Goal: Find specific page/section: Find specific page/section

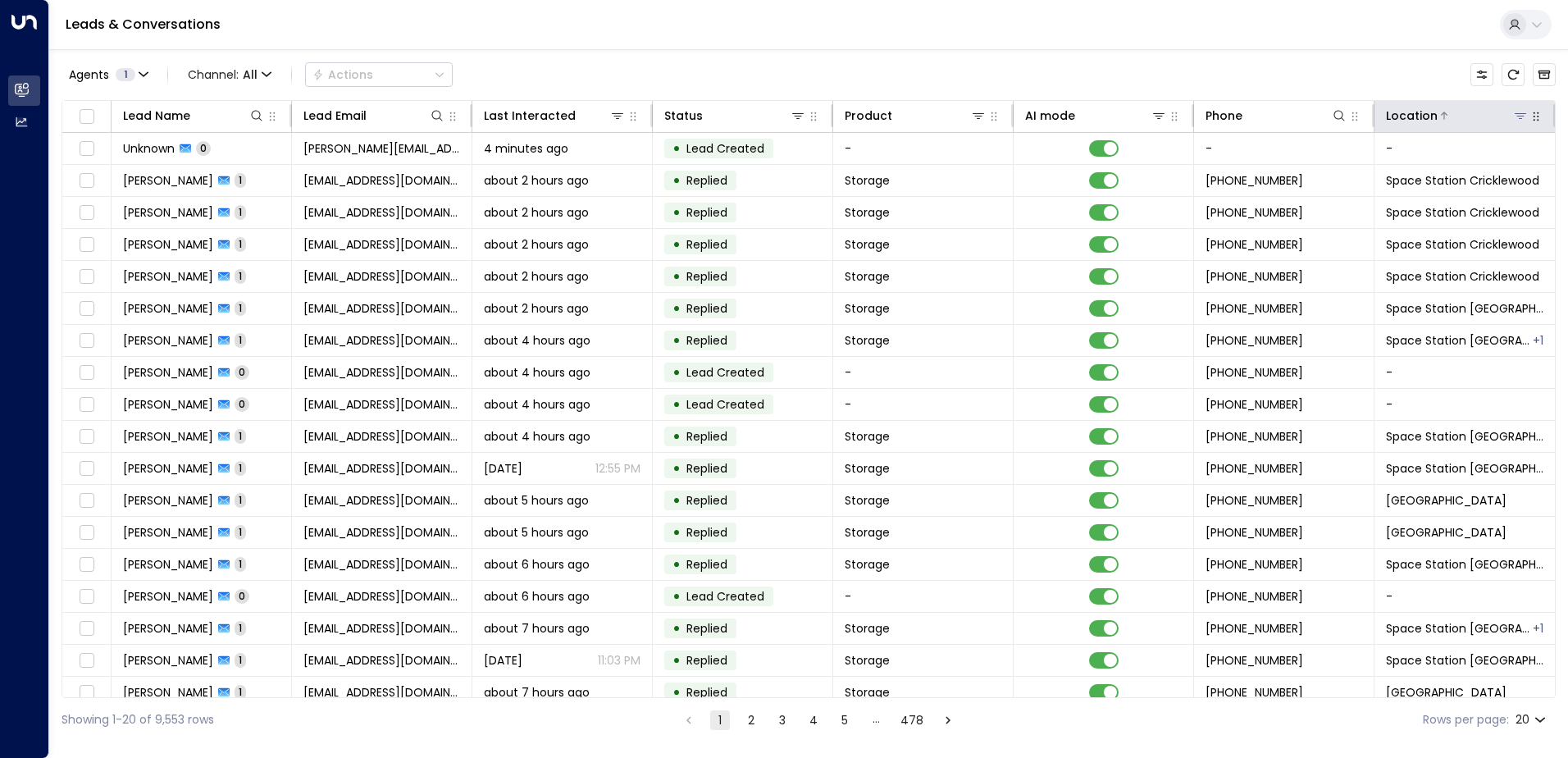
click at [1517, 111] on icon at bounding box center [1520, 116] width 13 height 13
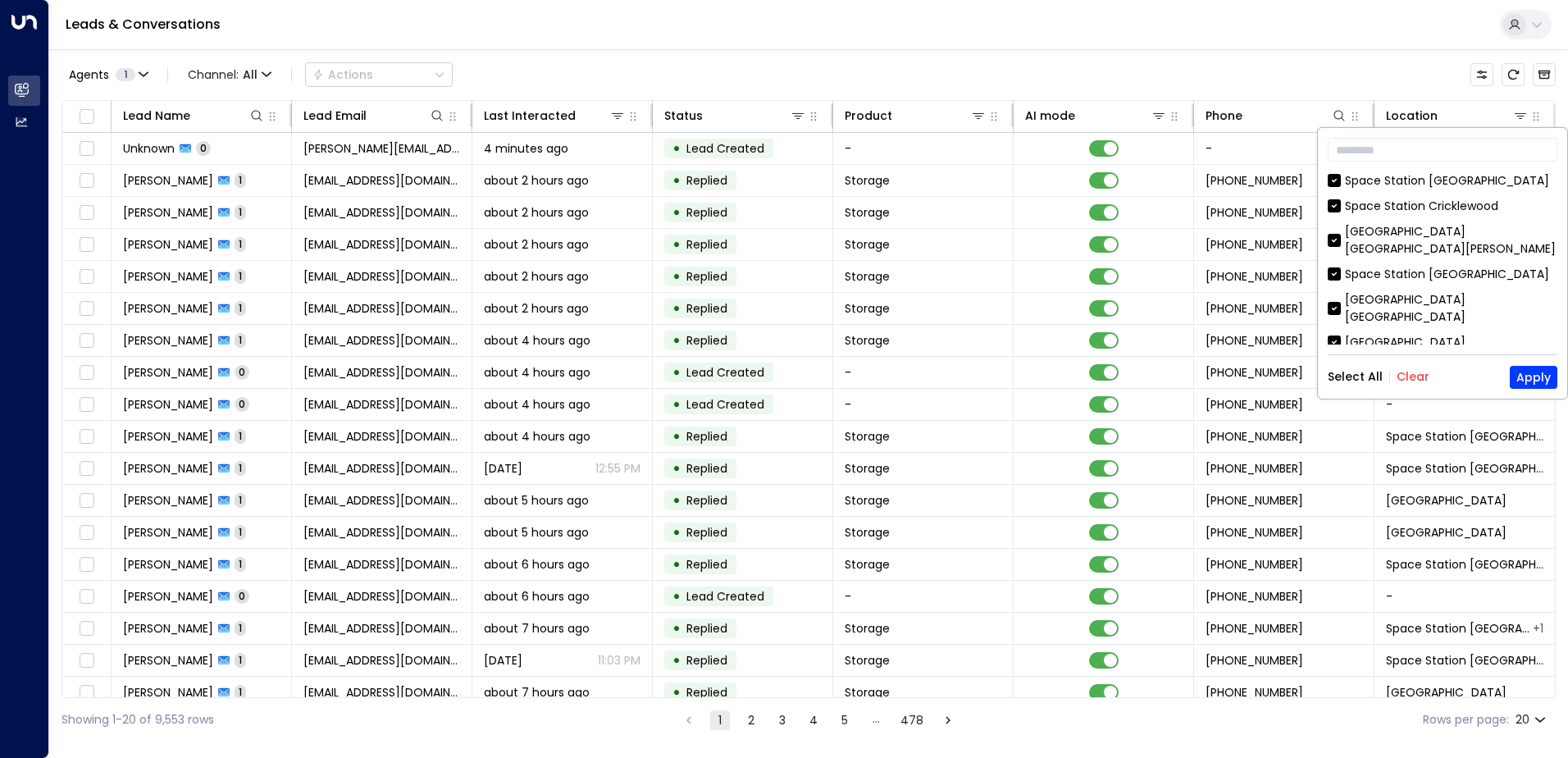
drag, startPoint x: 1416, startPoint y: 379, endPoint x: 1423, endPoint y: 335, distance: 44.6
click at [1416, 379] on button "Clear" at bounding box center [1413, 376] width 33 height 13
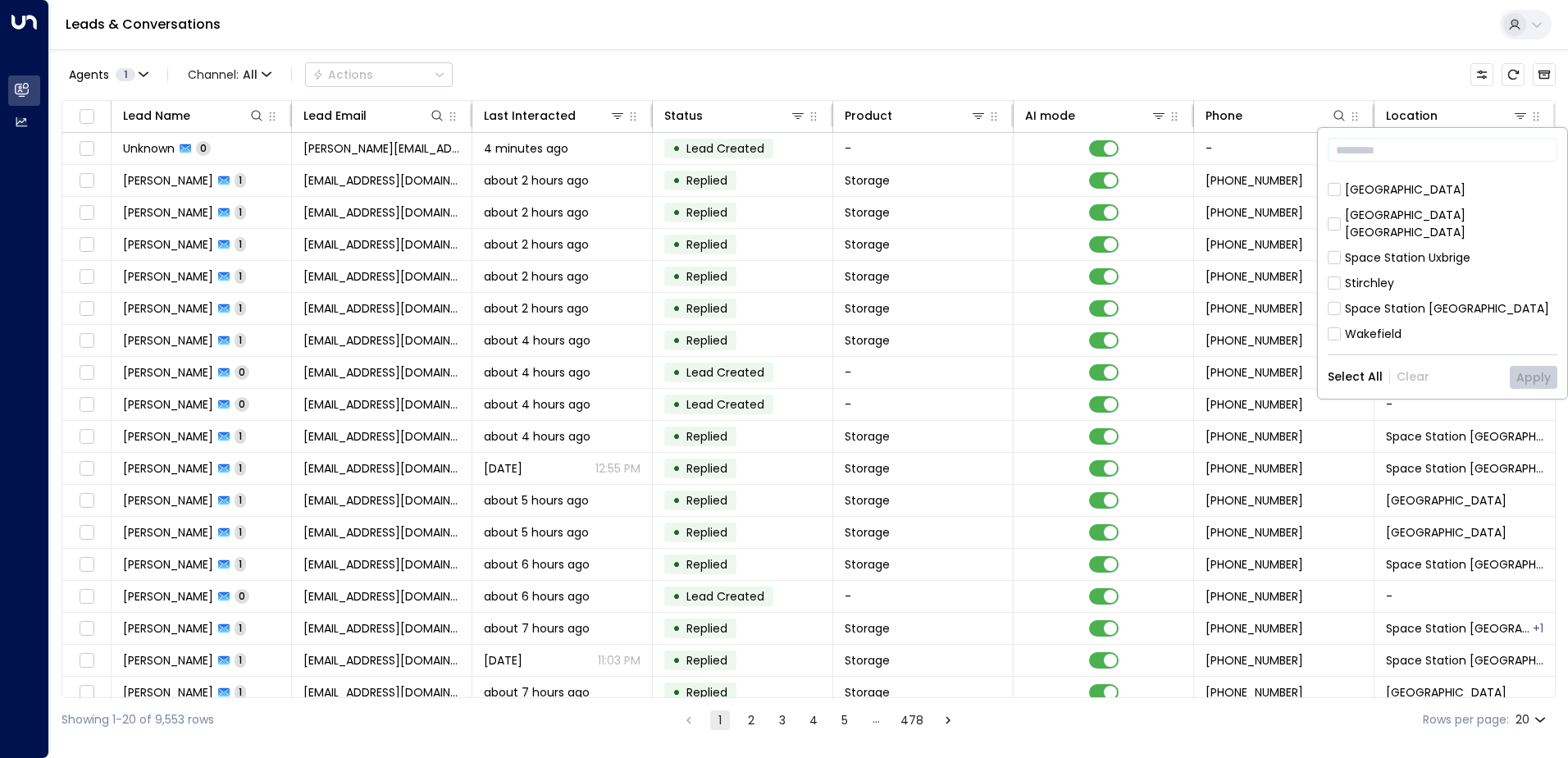
scroll to position [368, 0]
click at [1424, 382] on div "Space Station [GEOGRAPHIC_DATA]" at bounding box center [1447, 390] width 204 height 17
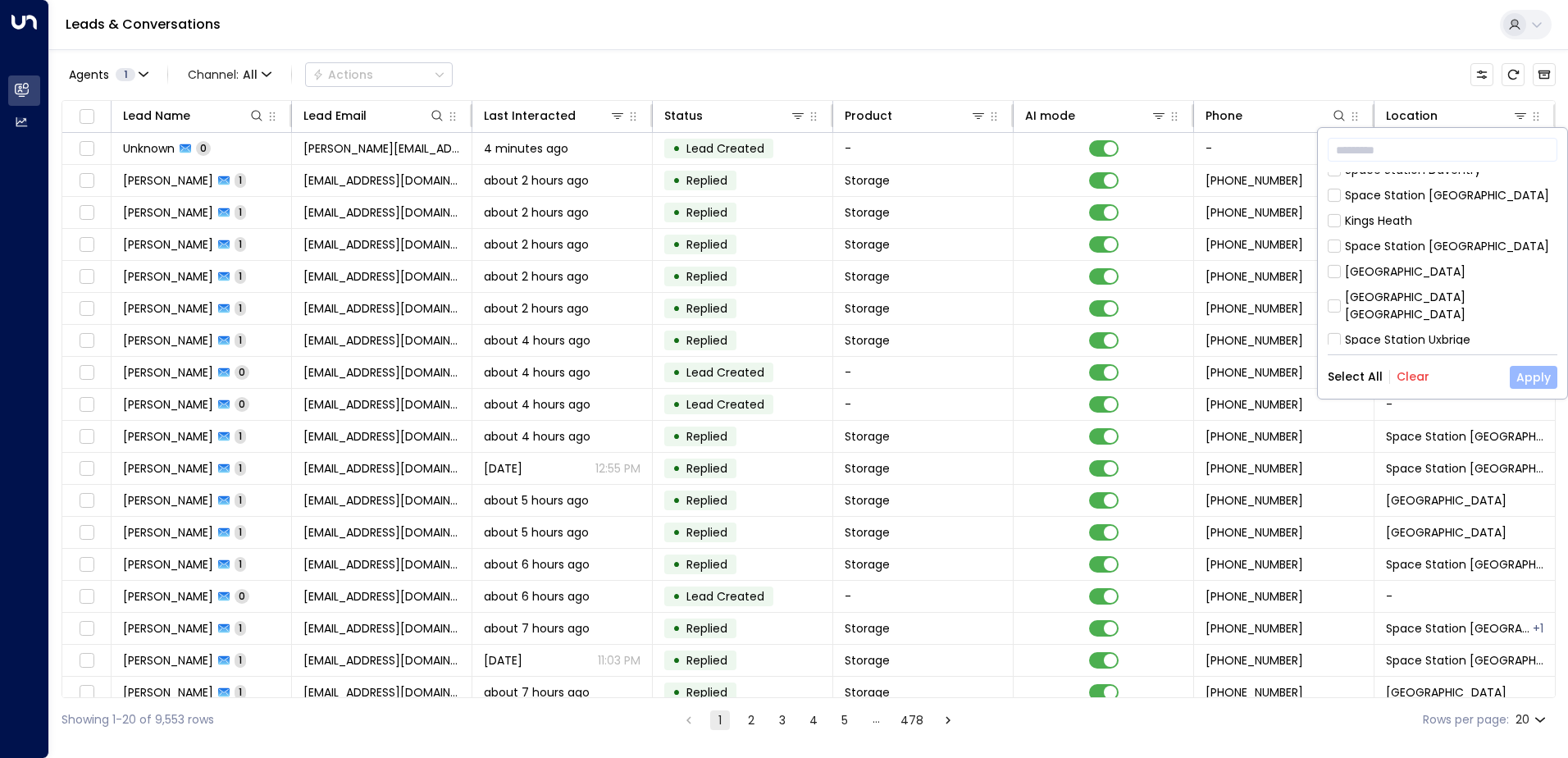
click at [1544, 376] on button "Apply" at bounding box center [1533, 378] width 48 height 23
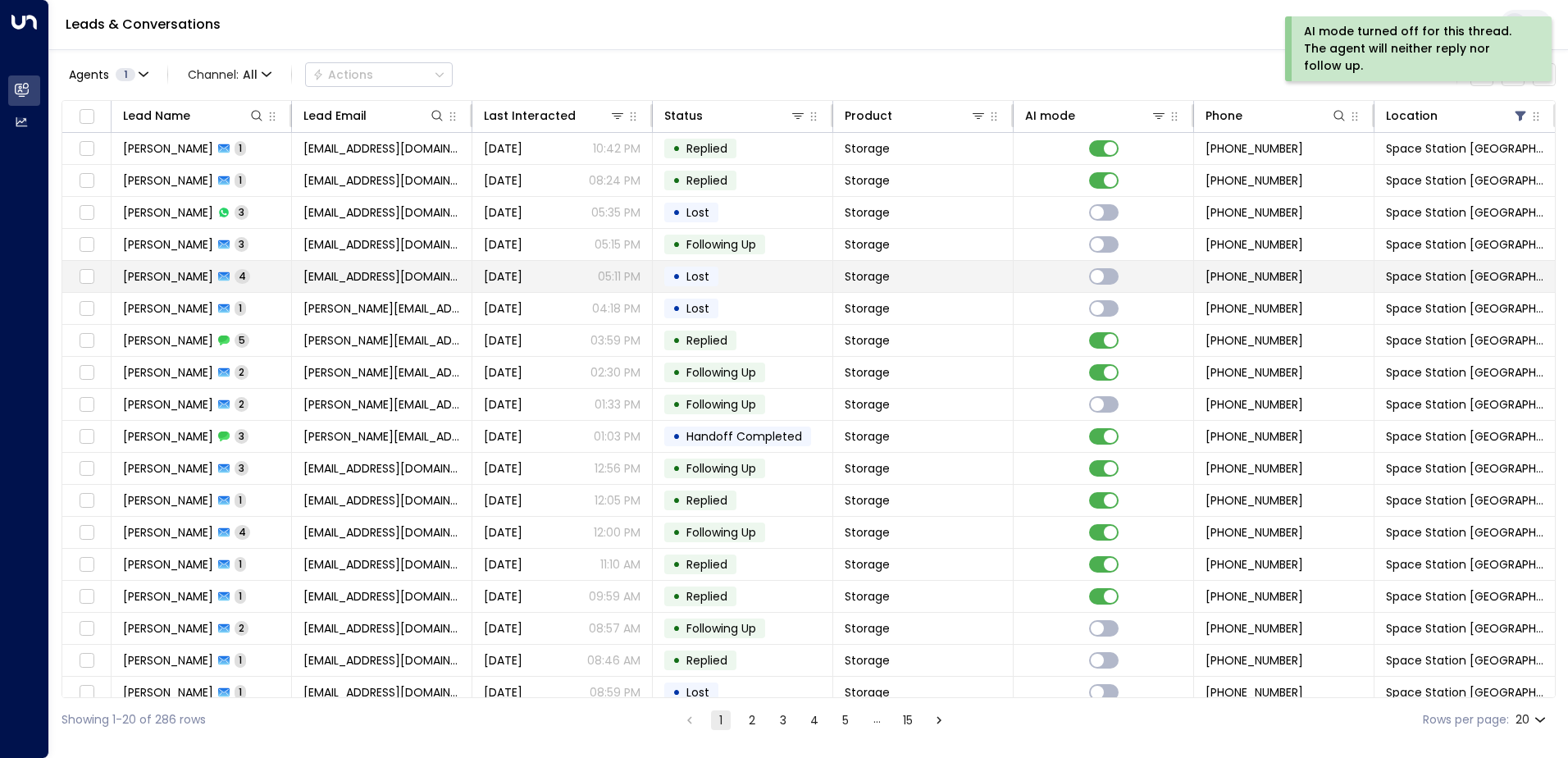
scroll to position [81, 0]
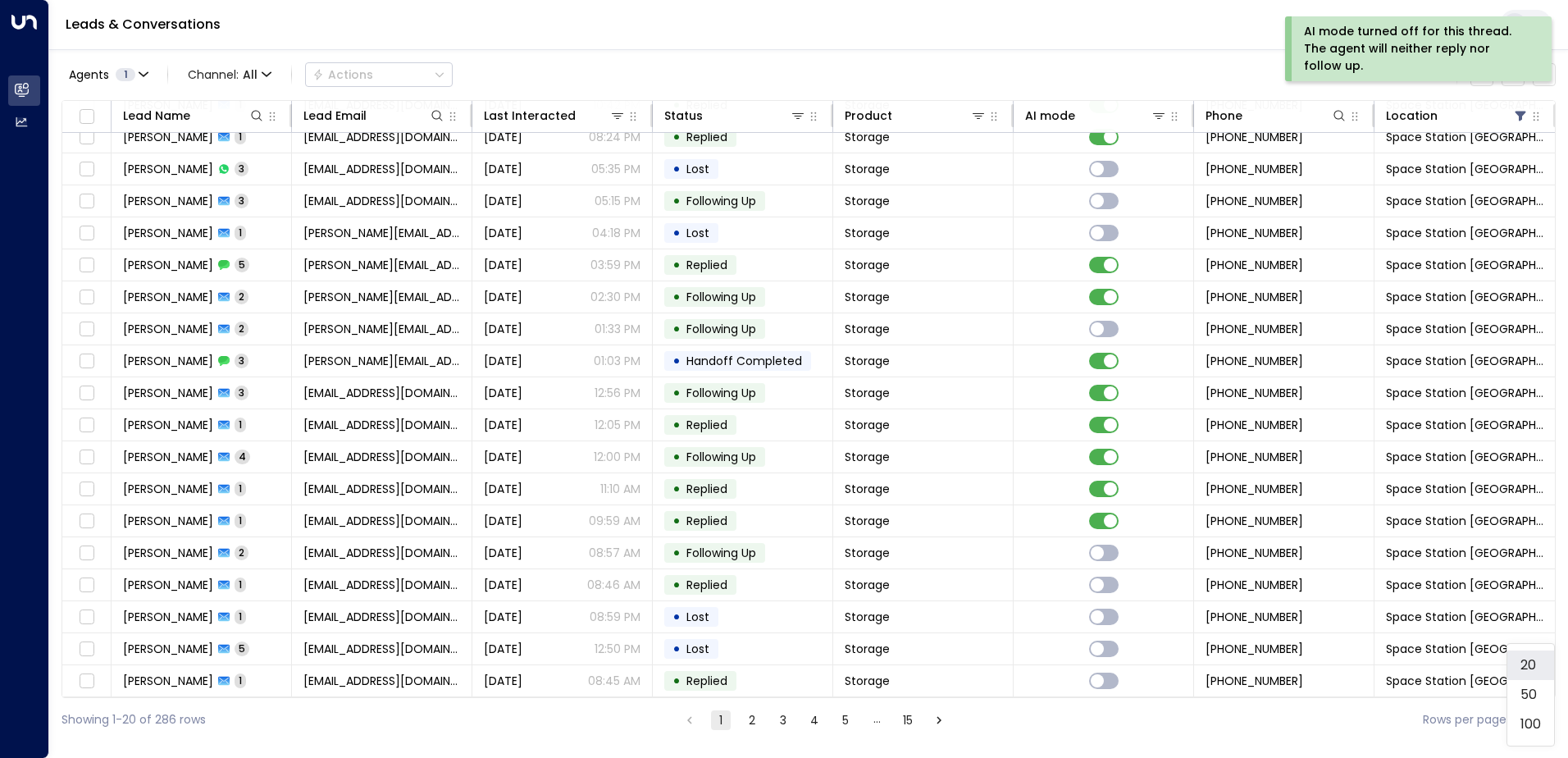
click at [1541, 719] on body "AI mode turned off for this thread. The agent will neither reply nor follow up.…" at bounding box center [784, 370] width 1568 height 742
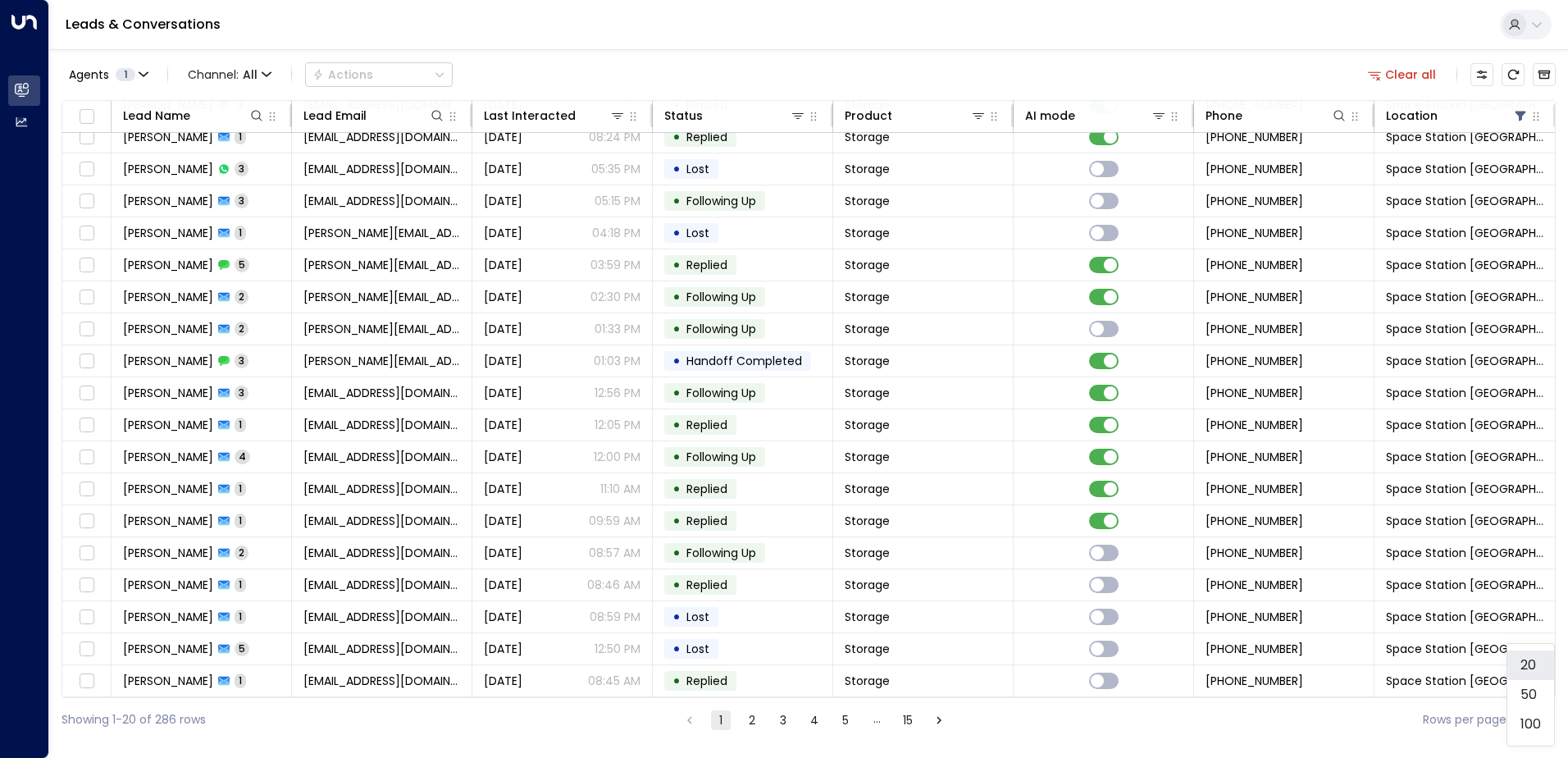
drag, startPoint x: 1532, startPoint y: 697, endPoint x: 1438, endPoint y: 599, distance: 135.8
click at [1531, 696] on li "50" at bounding box center [1530, 694] width 47 height 30
type input "**"
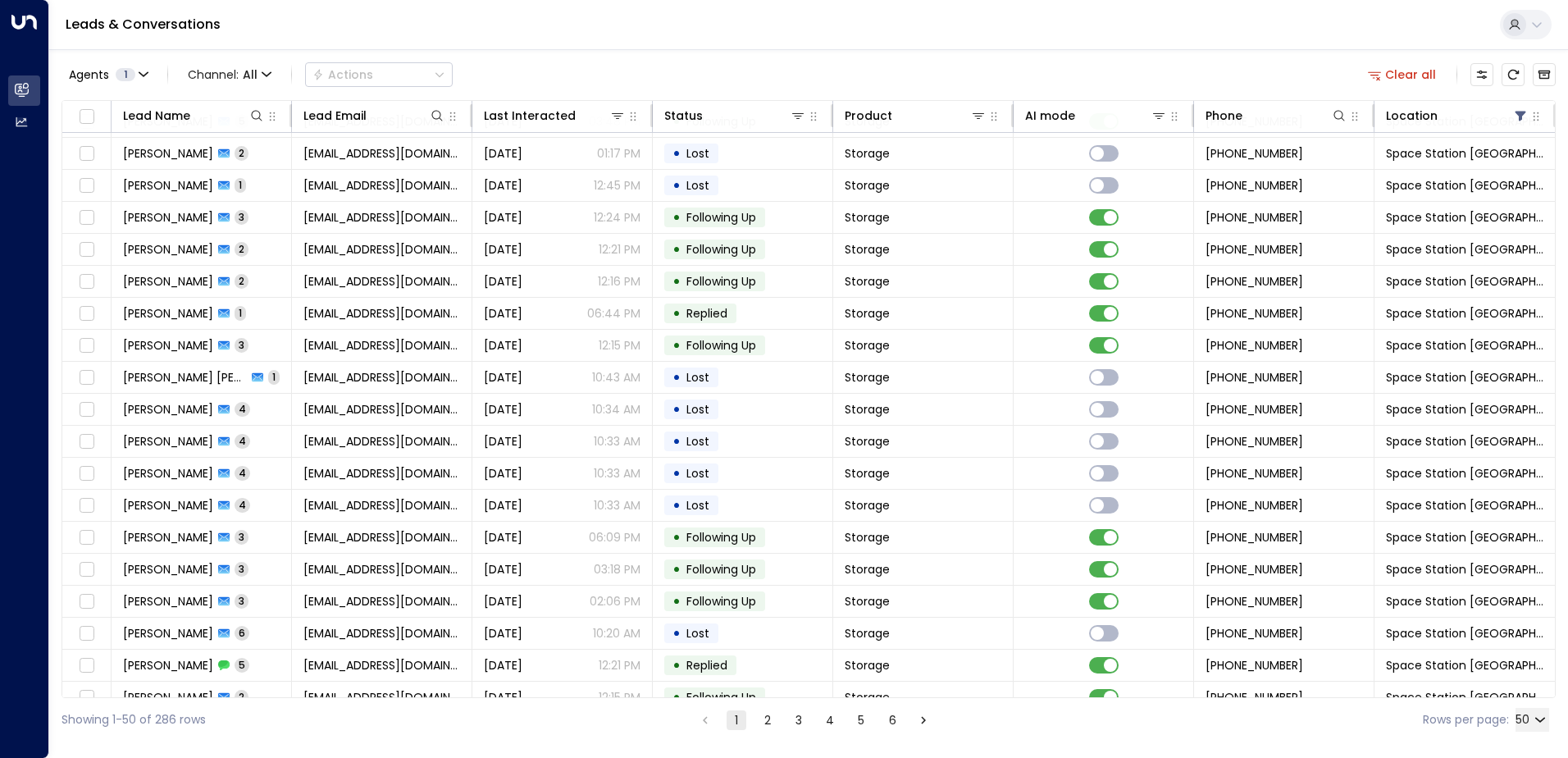
scroll to position [1041, 0]
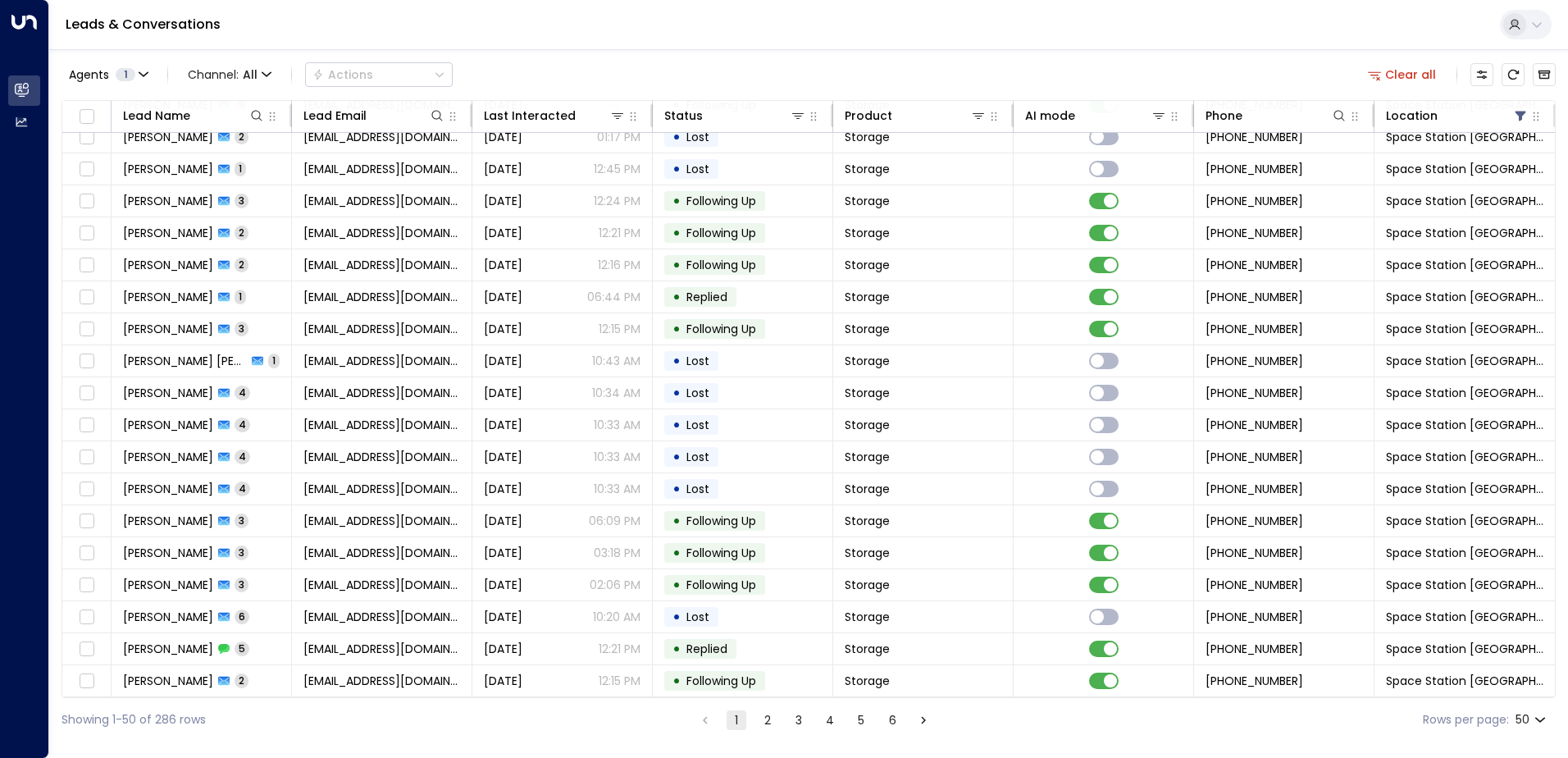
click at [926, 721] on icon "Go to next page" at bounding box center [923, 720] width 14 height 14
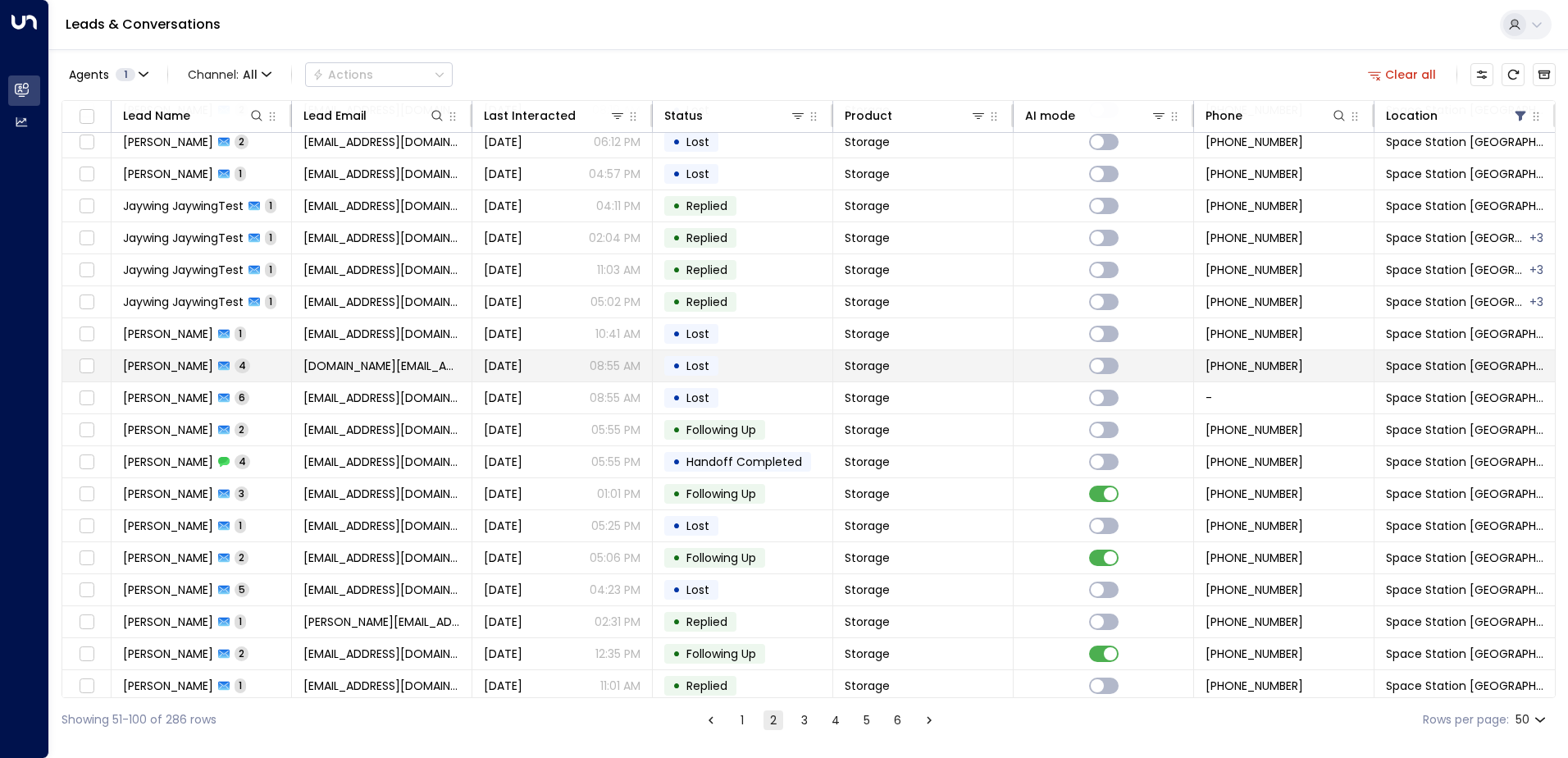
scroll to position [1041, 0]
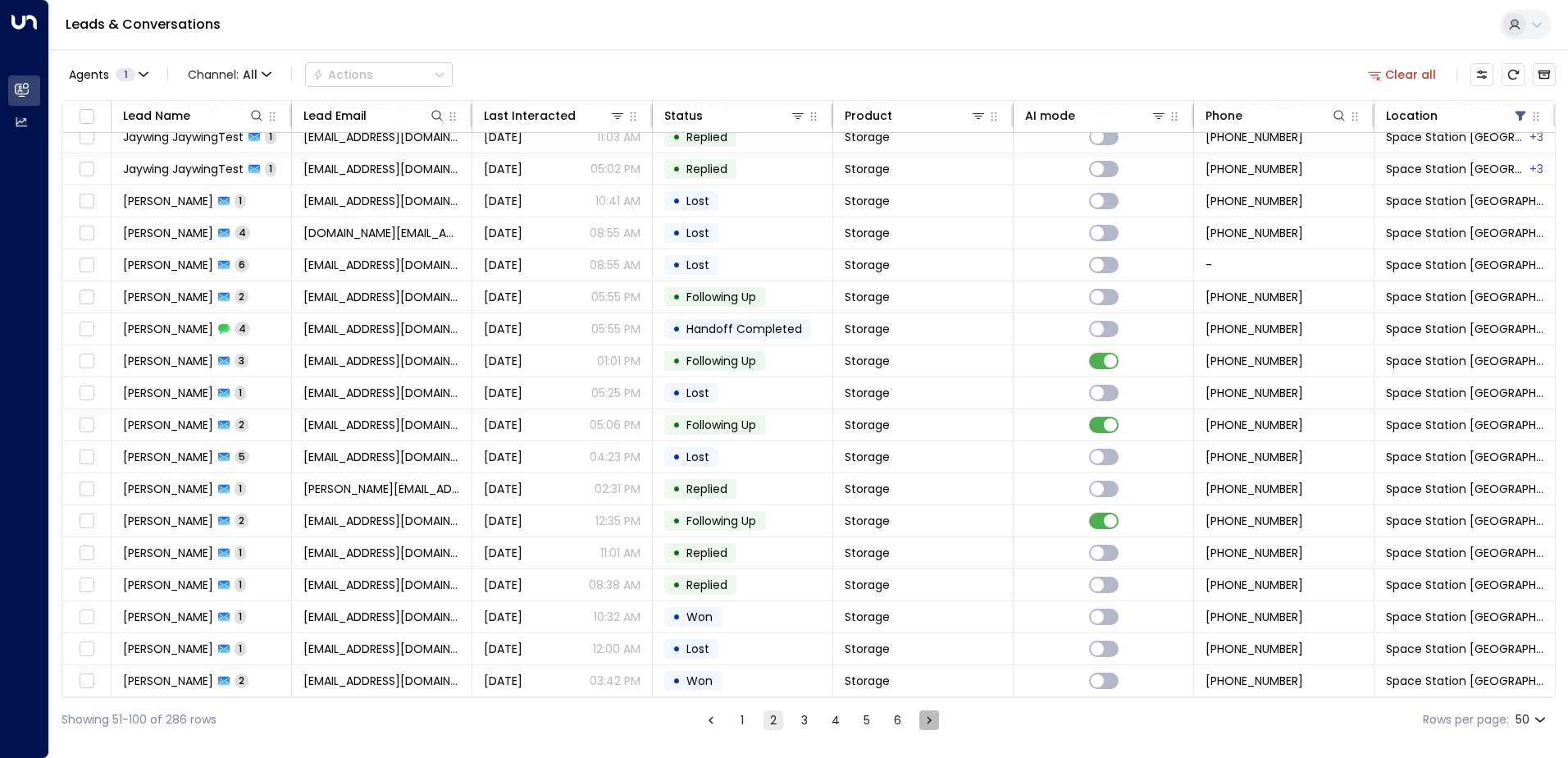
click at [931, 721] on icon "Go to next page" at bounding box center [929, 720] width 14 height 14
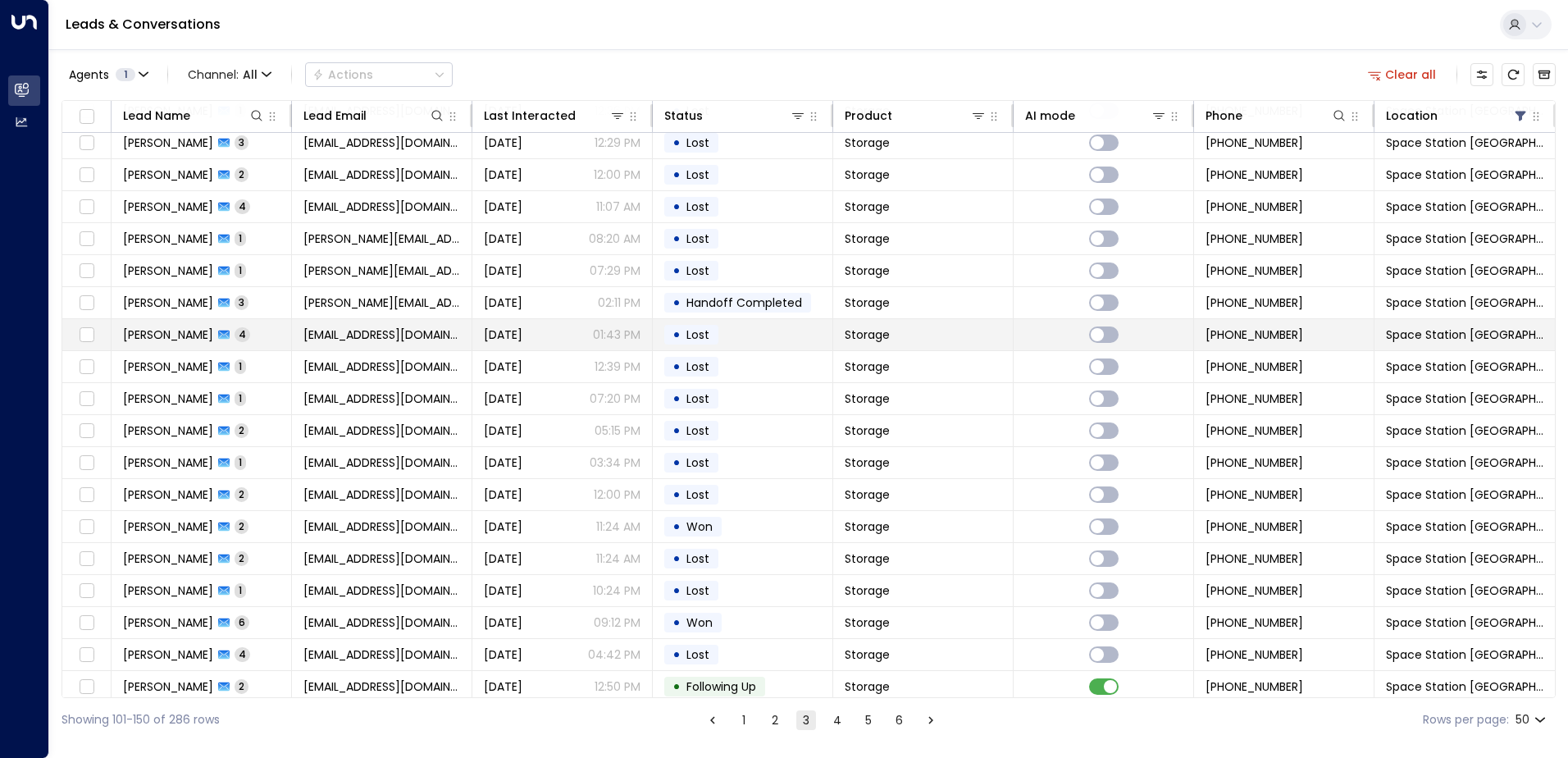
scroll to position [466, 0]
